Goal: Find specific page/section: Find specific page/section

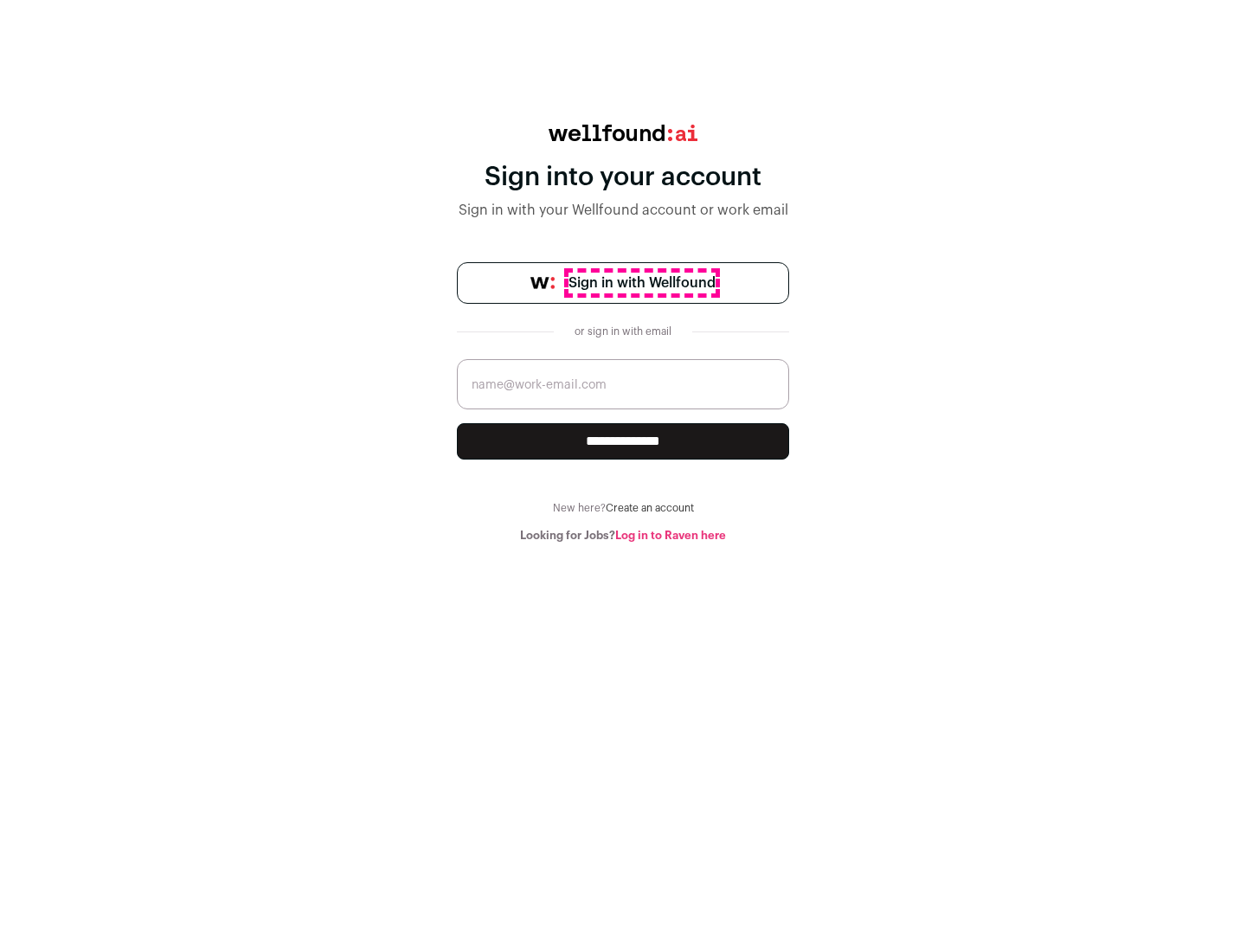
click at [641, 283] on span "Sign in with Wellfound" at bounding box center [642, 282] width 147 height 21
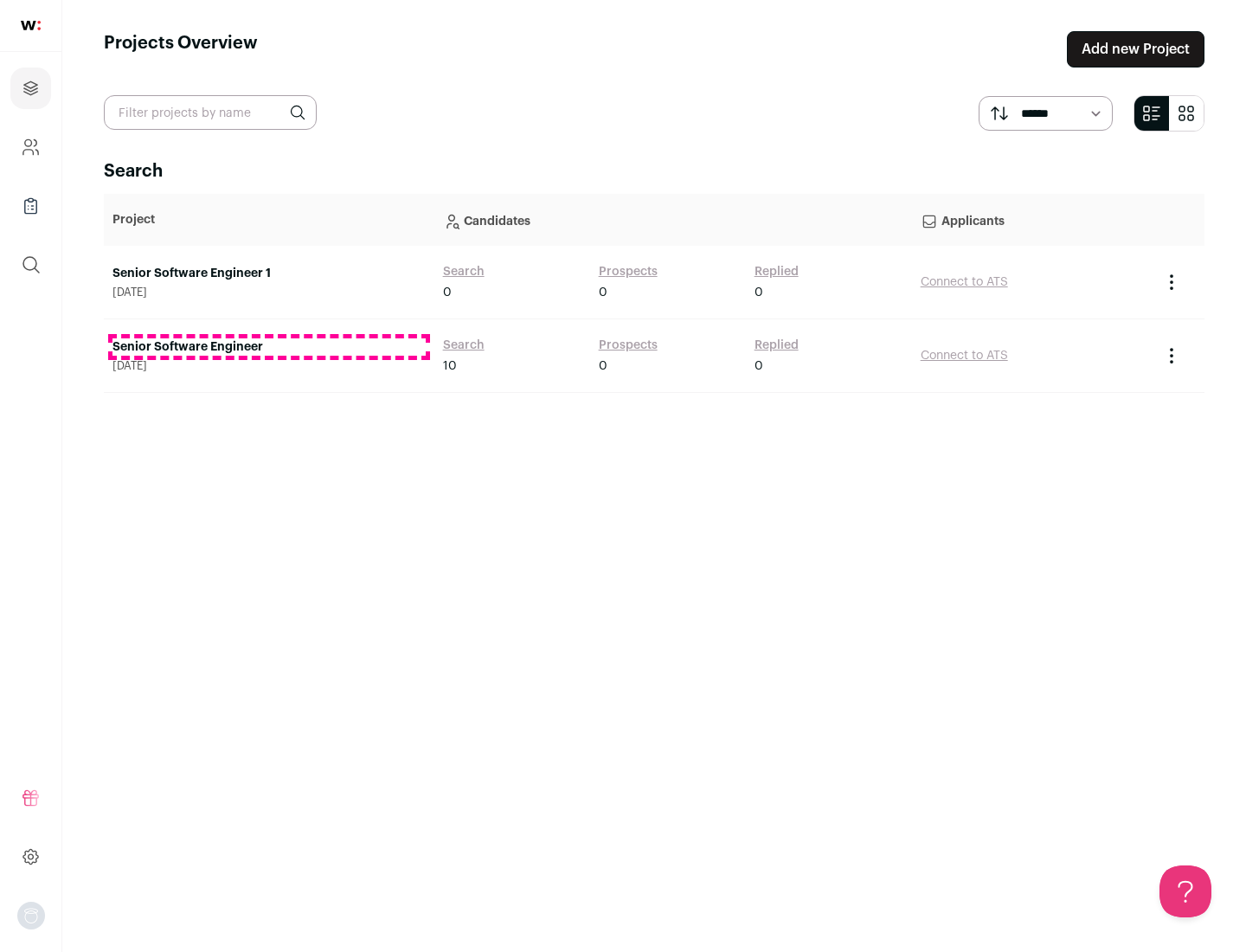
click at [269, 347] on link "Senior Software Engineer" at bounding box center [269, 347] width 313 height 18
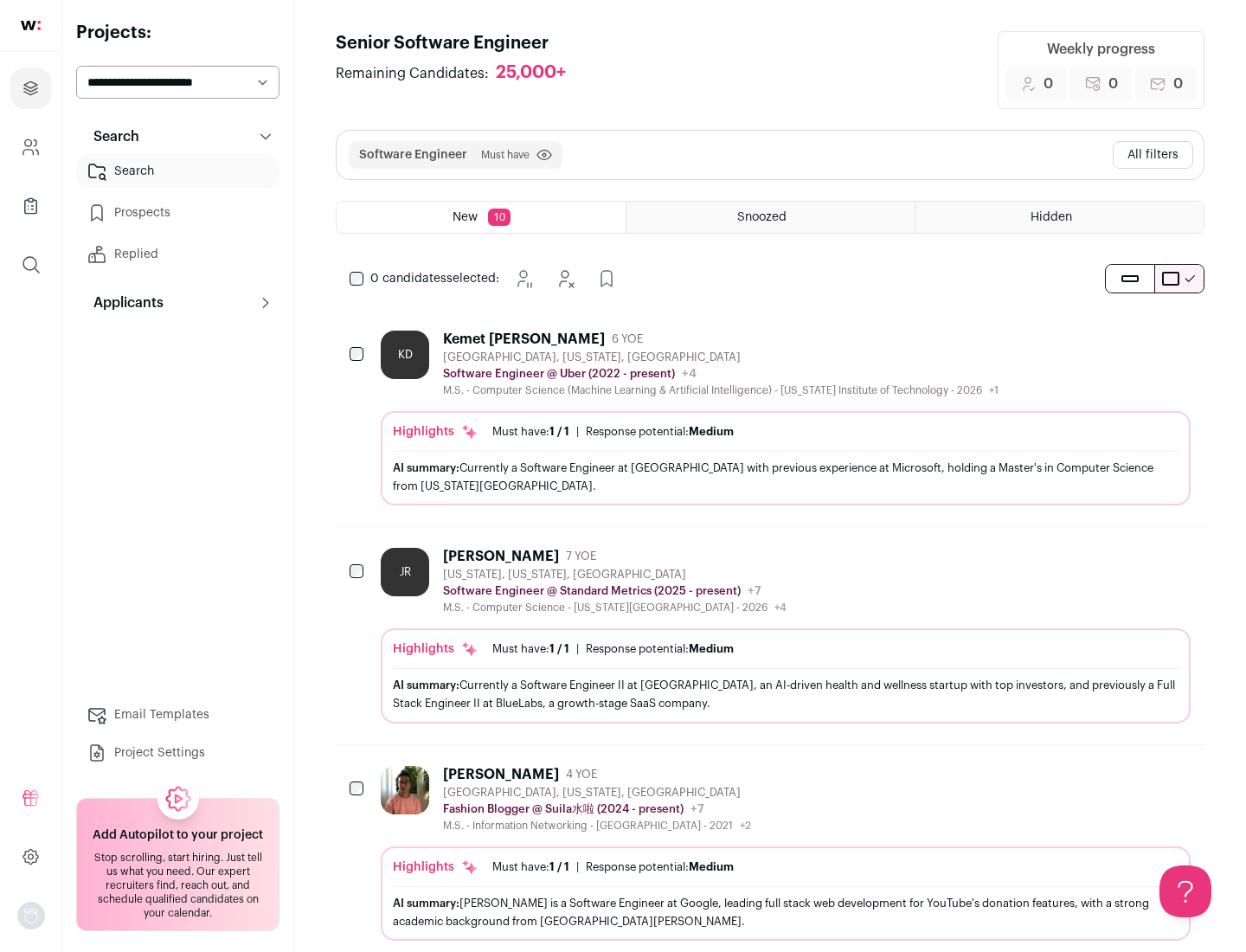
click at [770, 418] on div "Highlights Must have: 1 / 1 How many must haves have been fulfilled? | Response…" at bounding box center [785, 458] width 810 height 94
